Goal: Information Seeking & Learning: Compare options

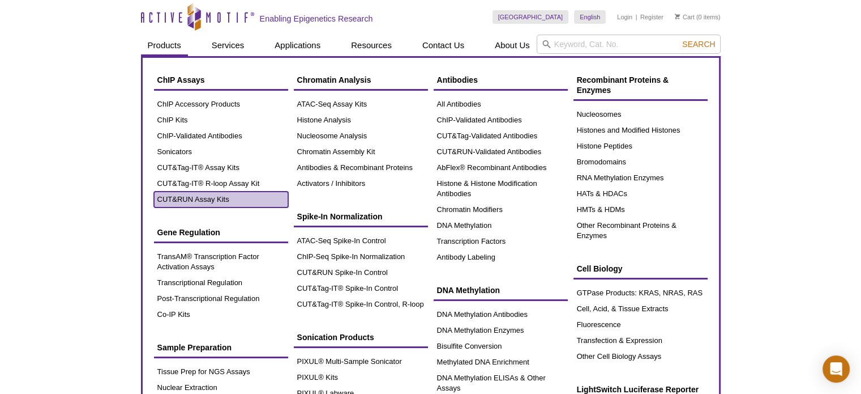
click at [193, 196] on link "CUT&RUN Assay Kits" at bounding box center [221, 199] width 134 height 16
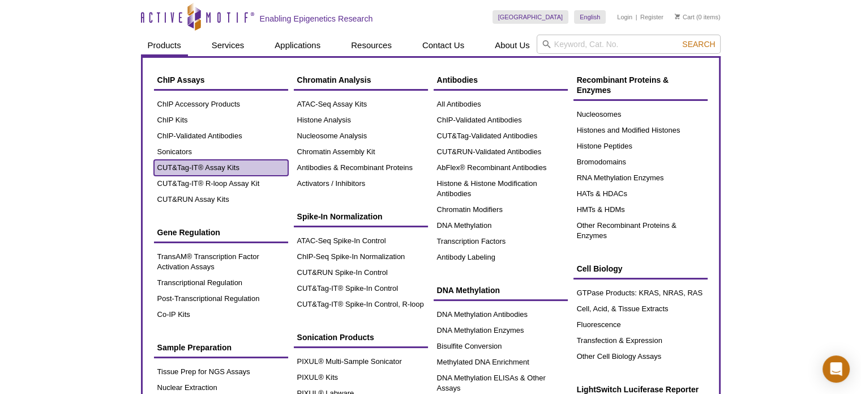
click at [180, 165] on link "CUT&Tag-IT® Assay Kits" at bounding box center [221, 168] width 134 height 16
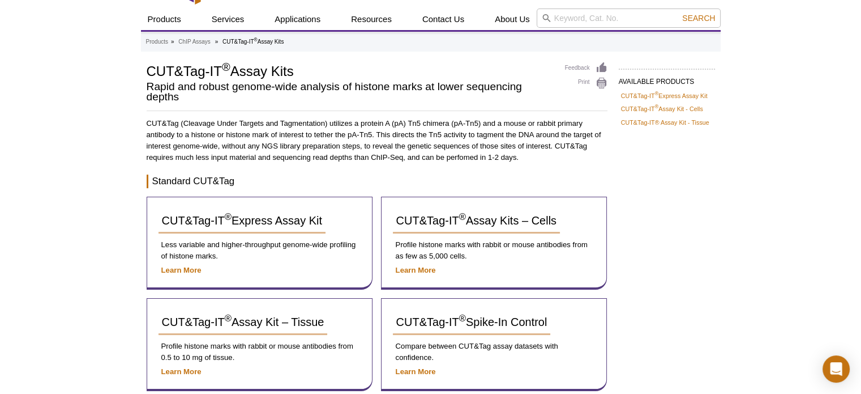
scroll to position [113, 0]
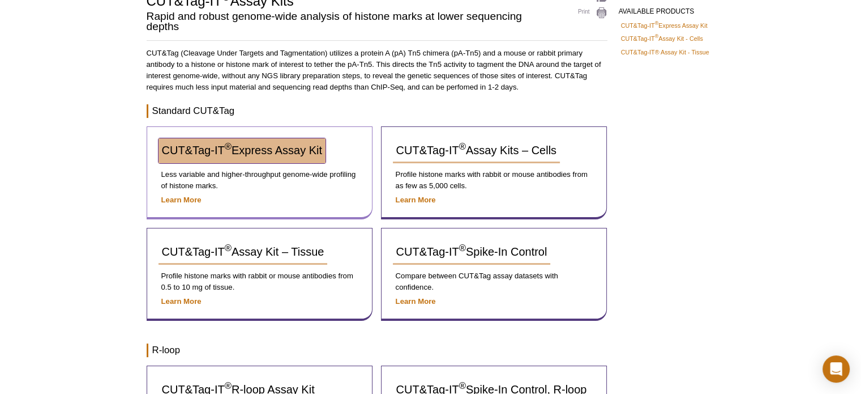
click at [235, 147] on span "CUT&Tag-IT ® Express Assay Kit" at bounding box center [242, 150] width 160 height 12
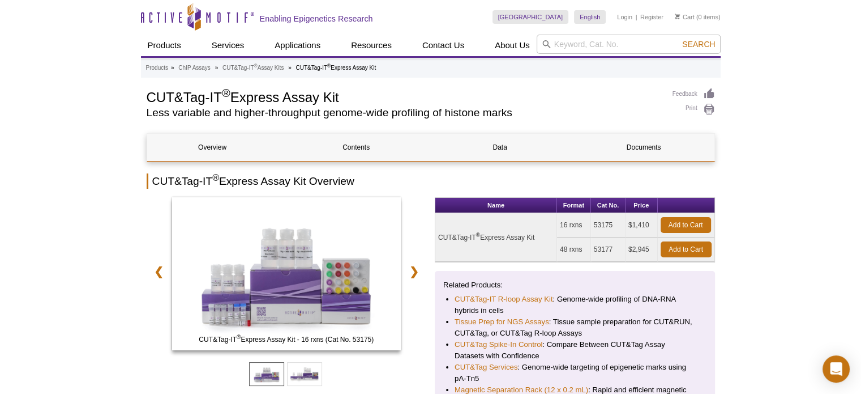
drag, startPoint x: 654, startPoint y: 225, endPoint x: 629, endPoint y: 226, distance: 24.4
click at [629, 226] on td "$1,410" at bounding box center [642, 225] width 32 height 24
copy td "$1,410"
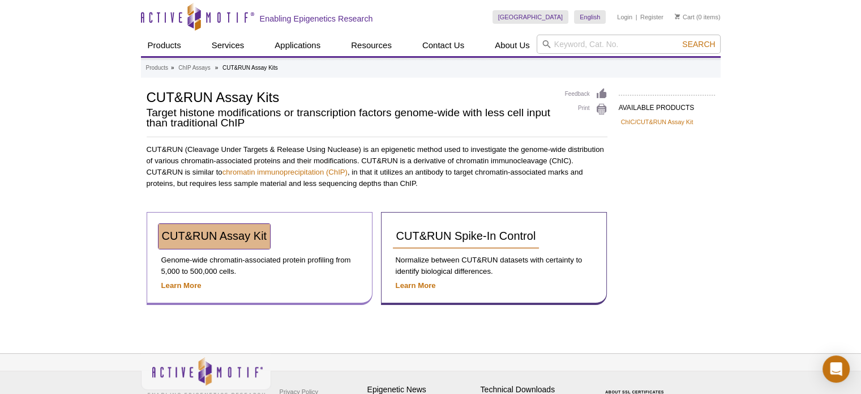
click at [232, 228] on link "CUT&RUN Assay Kit" at bounding box center [215, 236] width 112 height 25
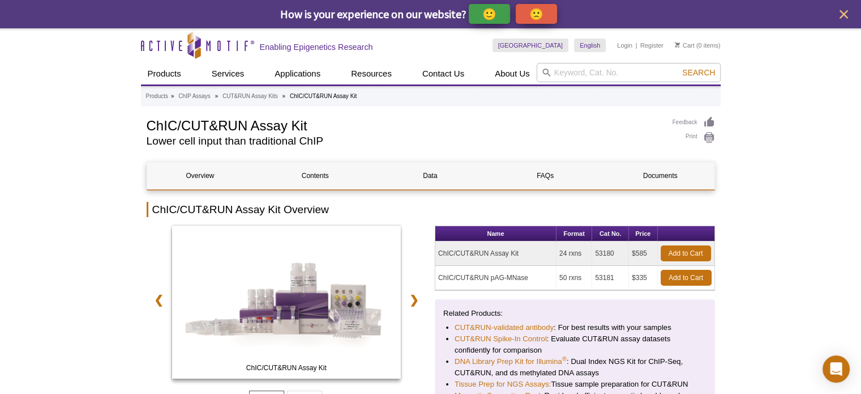
drag, startPoint x: 650, startPoint y: 253, endPoint x: 633, endPoint y: 253, distance: 16.4
click at [633, 253] on td "$585" at bounding box center [643, 253] width 28 height 24
copy td "$585"
